Goal: Check status: Check status

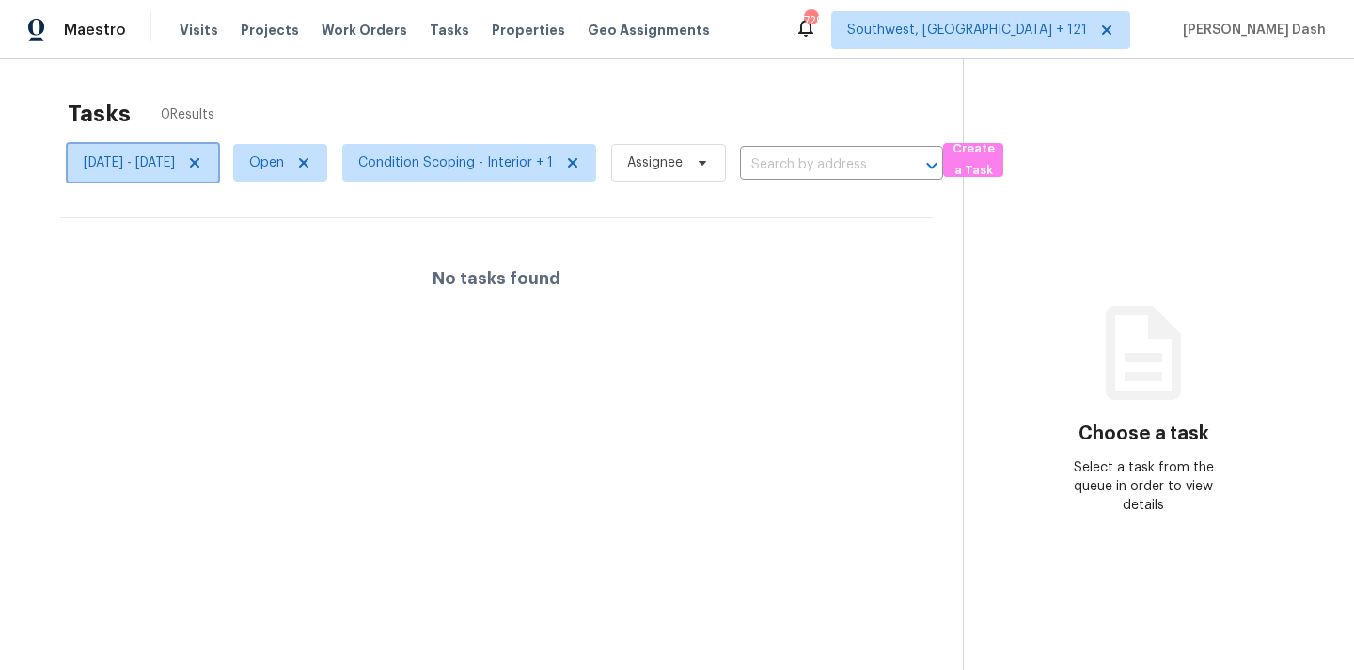
click at [199, 165] on icon at bounding box center [194, 162] width 9 height 9
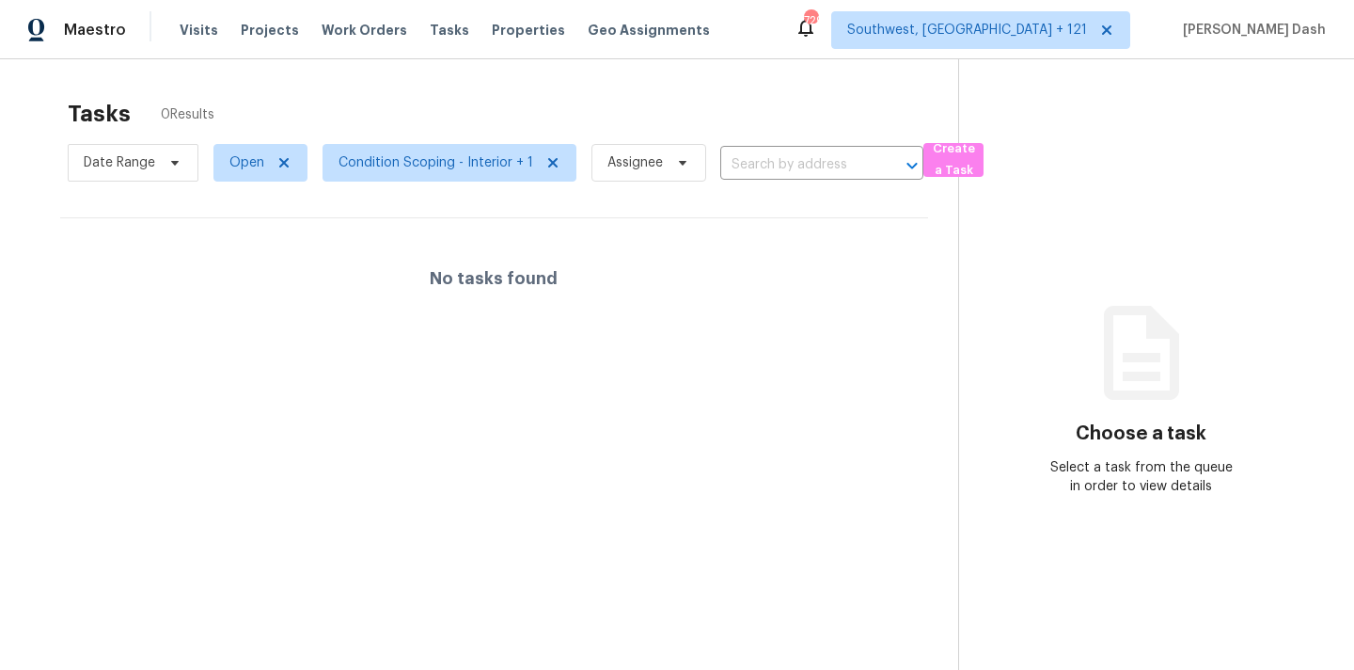
click at [277, 113] on div "Tasks 0 Results" at bounding box center [513, 113] width 891 height 49
click at [167, 164] on icon at bounding box center [174, 162] width 15 height 15
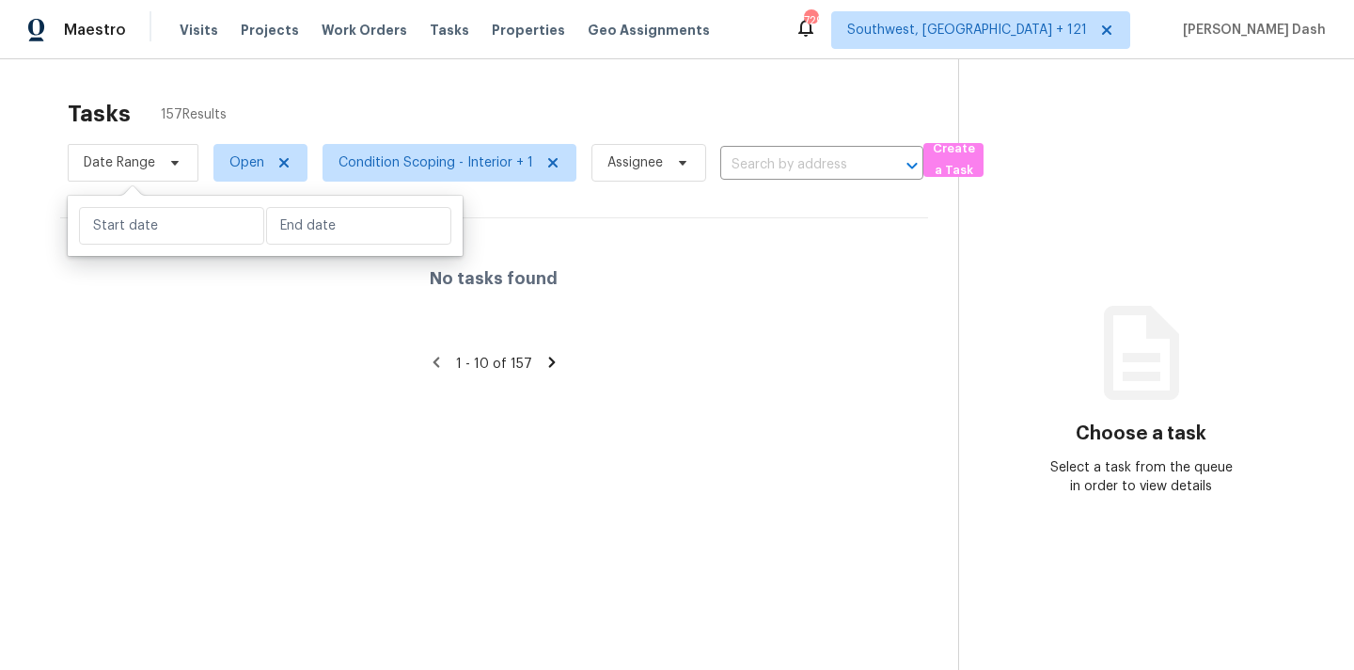
click at [333, 108] on div "Tasks 157 Results" at bounding box center [513, 113] width 891 height 49
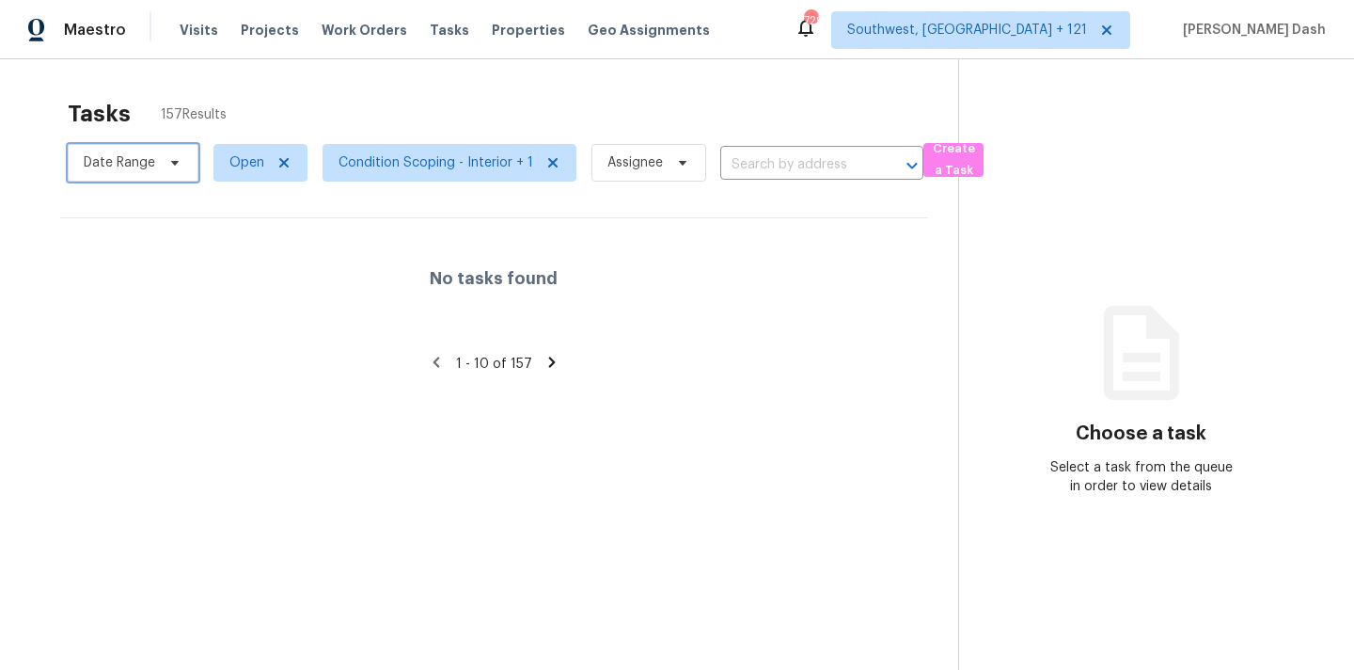
click at [142, 158] on span "Date Range" at bounding box center [119, 162] width 71 height 19
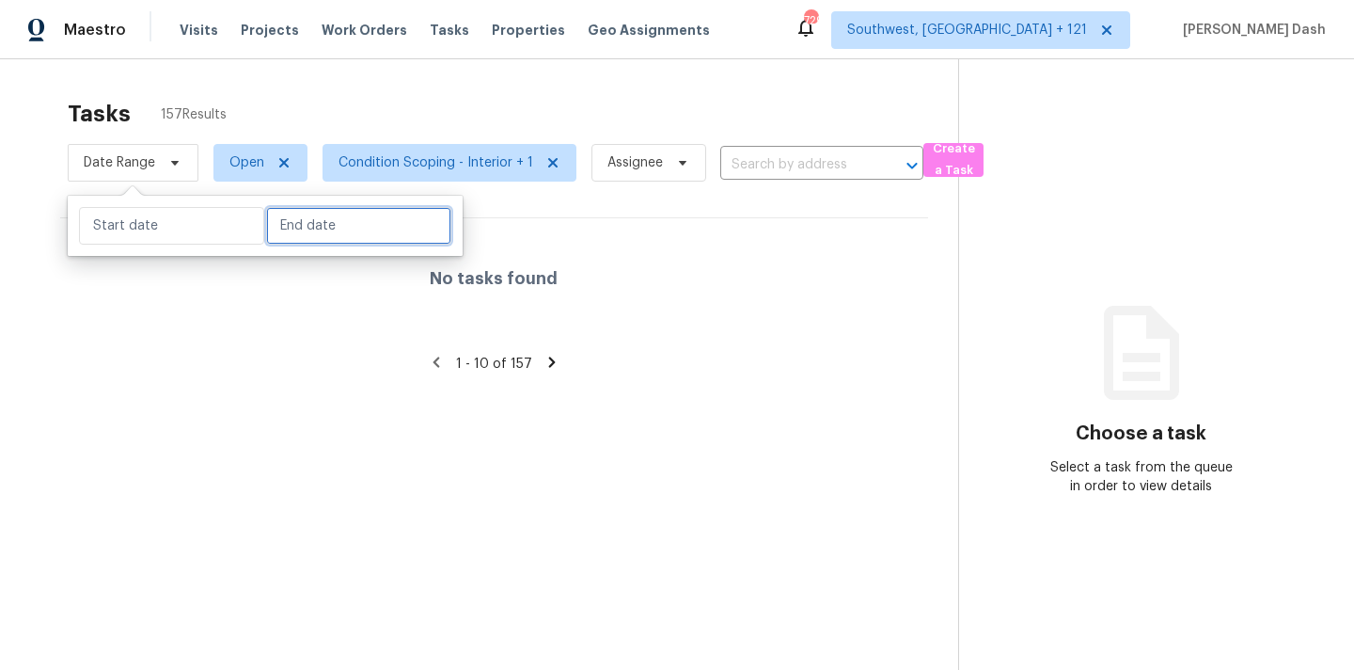
click at [295, 234] on input "text" at bounding box center [358, 226] width 185 height 38
select select "9"
select select "2025"
select select "10"
select select "2025"
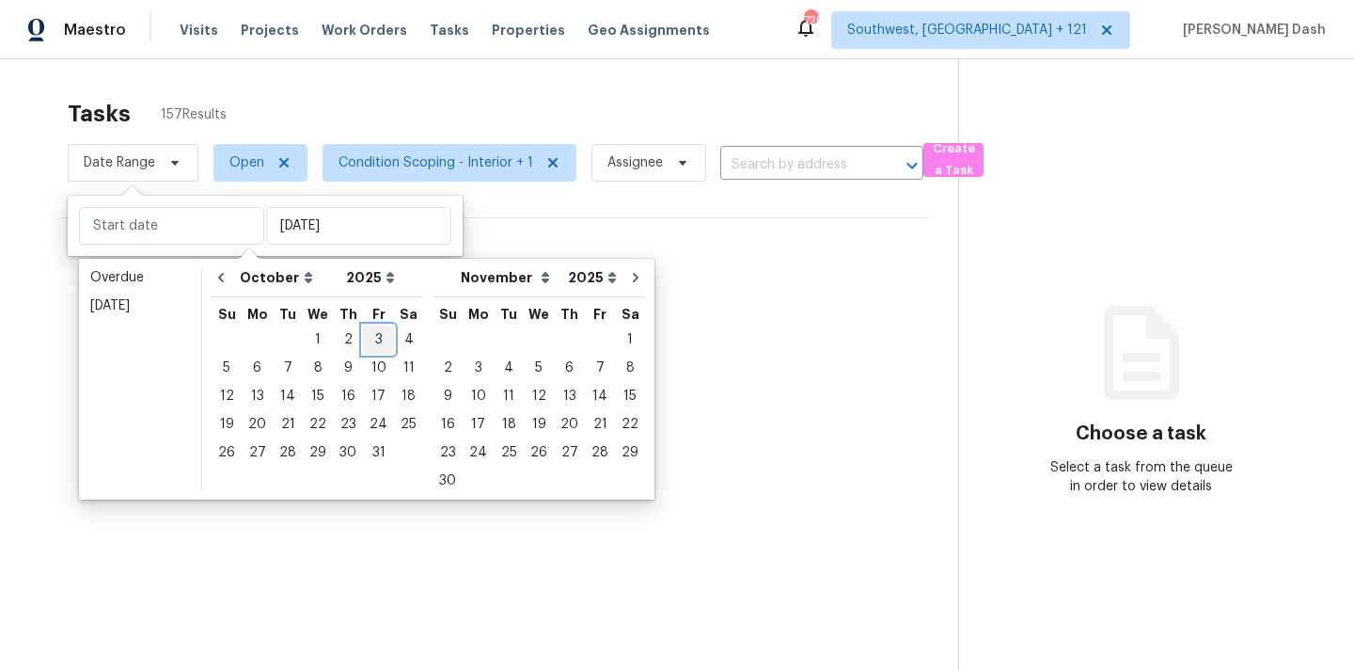
click at [376, 341] on div "3" at bounding box center [378, 339] width 31 height 26
type input "Fri, Oct 03"
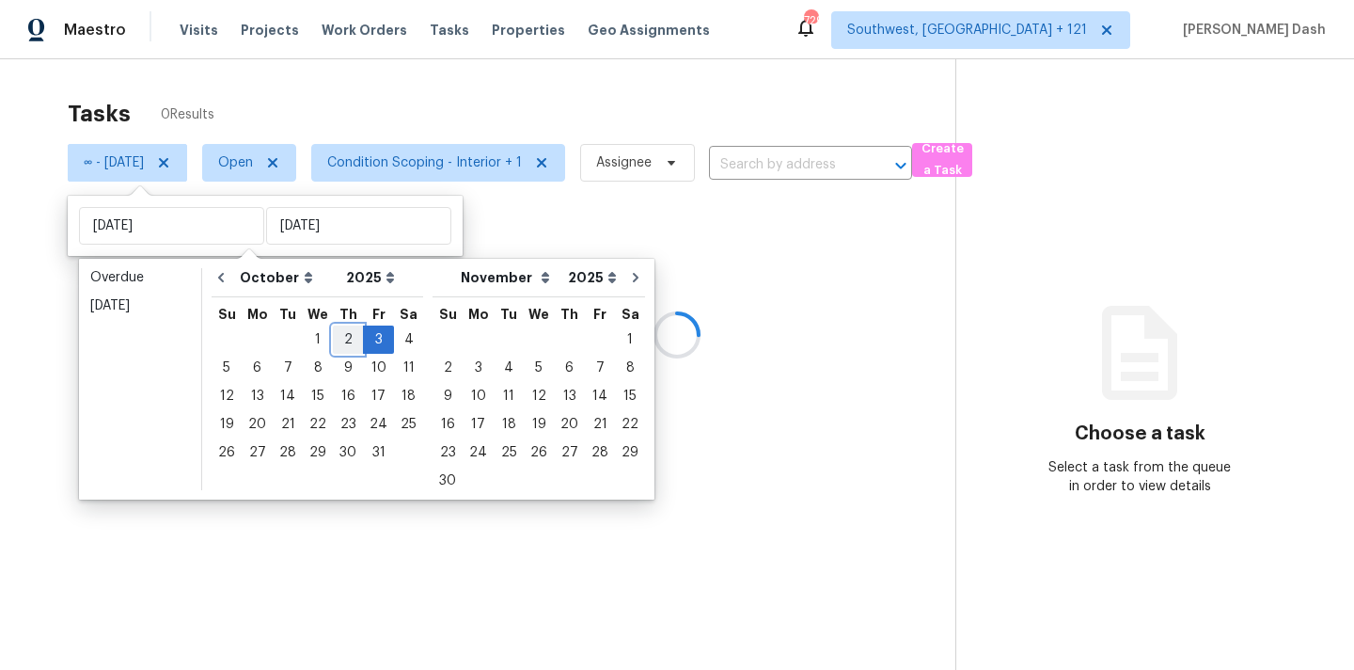
click at [343, 336] on div "2" at bounding box center [348, 339] width 30 height 26
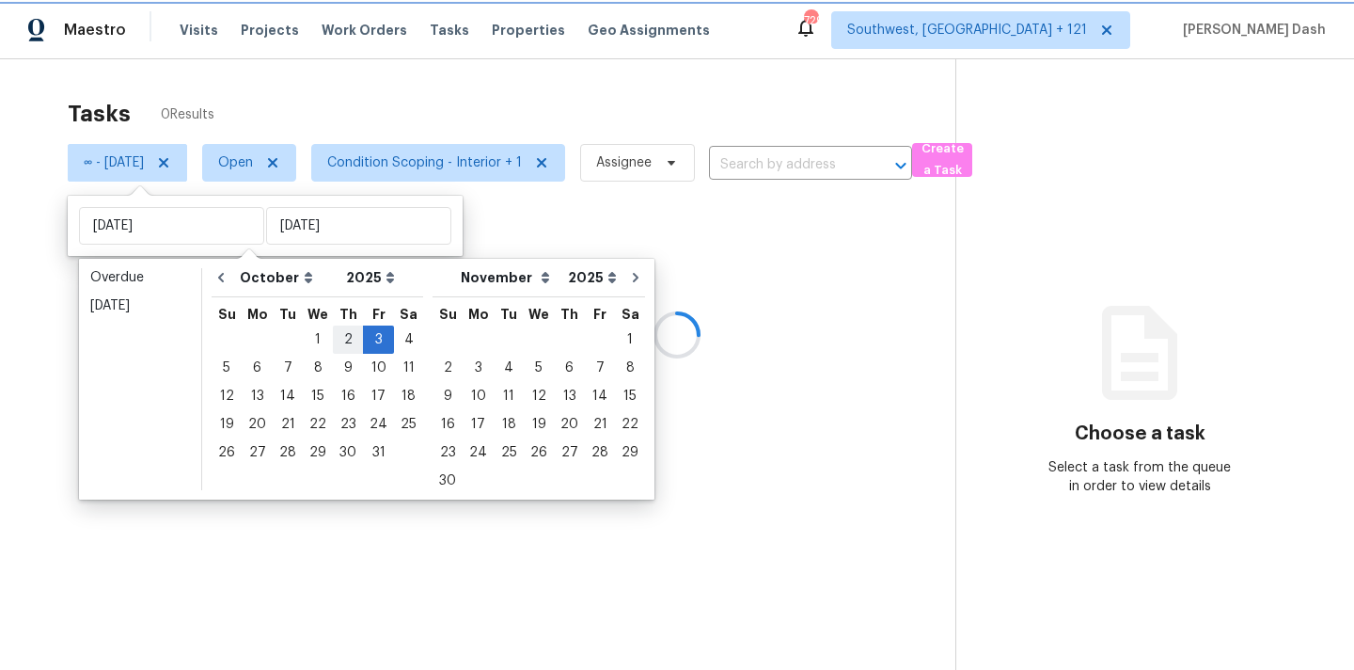
type input "Thu, Oct 02"
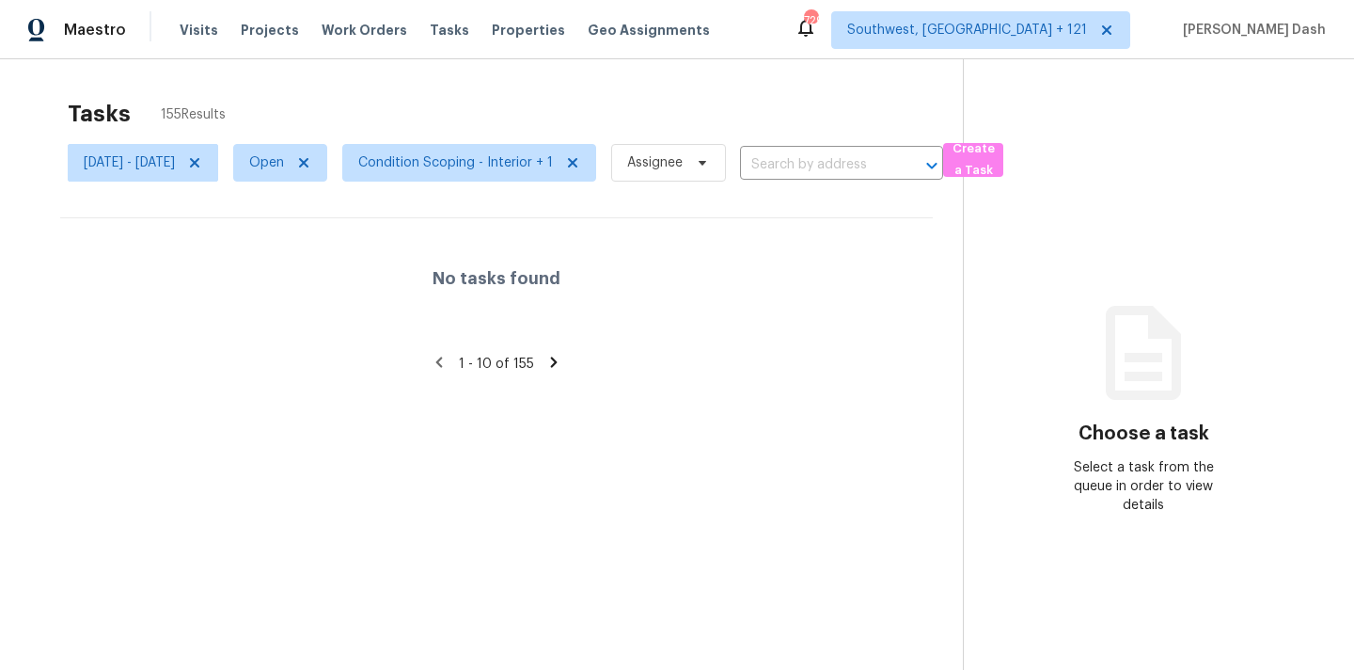
click at [330, 80] on div "Tasks 155 Results Thu, Oct 02 - Fri, Oct 03 Open Condition Scoping - Interior +…" at bounding box center [677, 394] width 1354 height 670
click at [490, 285] on h4 "No tasks found" at bounding box center [497, 278] width 128 height 19
click at [199, 165] on icon at bounding box center [194, 162] width 9 height 9
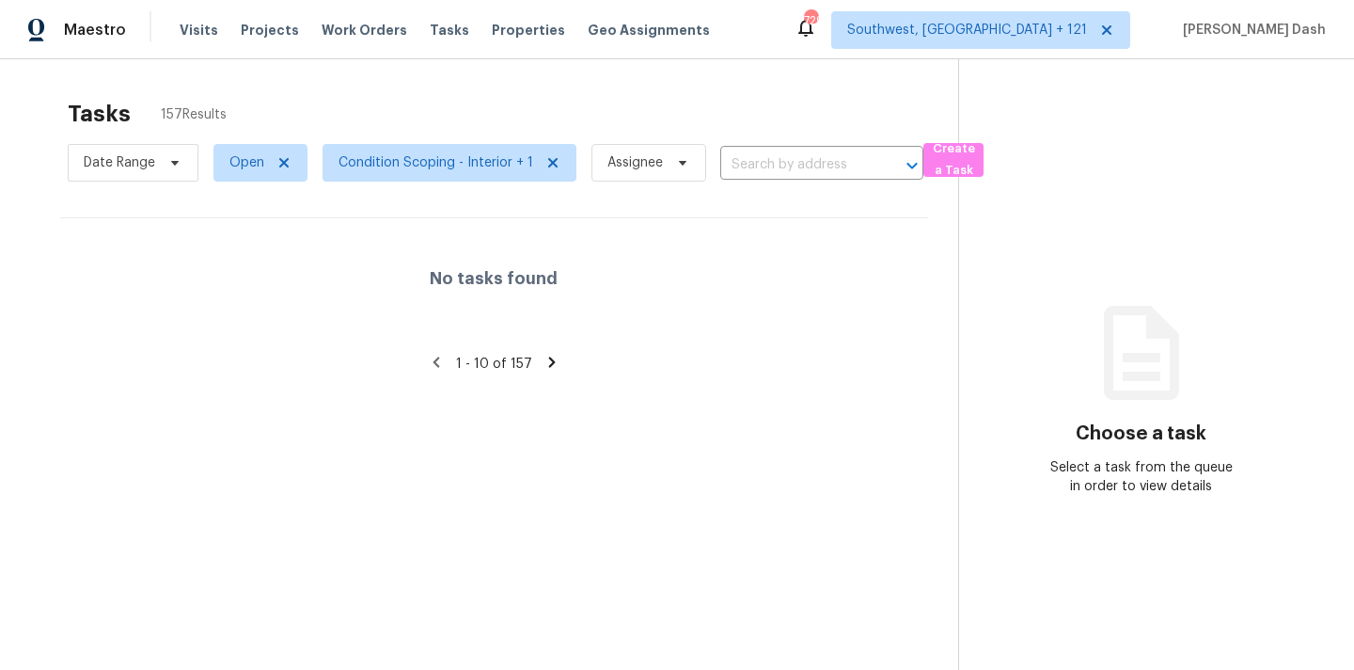
click at [562, 247] on div "No tasks found" at bounding box center [494, 278] width 868 height 120
